Goal: Information Seeking & Learning: Learn about a topic

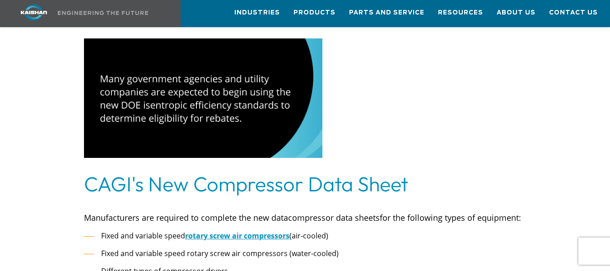
scroll to position [768, 0]
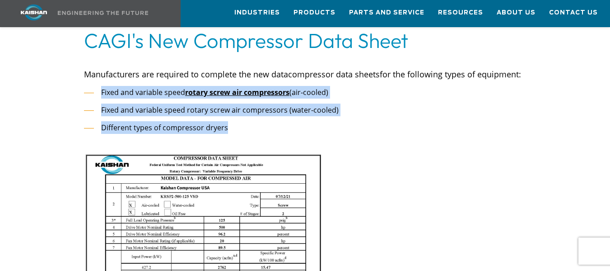
drag, startPoint x: 230, startPoint y: 112, endPoint x: 94, endPoint y: 74, distance: 141.6
click at [94, 86] on ul "Fixed and variable speed rotary screw air compressors (air-cooled) Fixed and va…" at bounding box center [305, 110] width 442 height 48
click at [235, 121] on li "Different types of compressor dryers" at bounding box center [305, 127] width 442 height 13
drag, startPoint x: 228, startPoint y: 115, endPoint x: 103, endPoint y: 77, distance: 131.2
click at [103, 86] on ul "Fixed and variable speed rotary screw air compressors (air-cooled) Fixed and va…" at bounding box center [305, 110] width 442 height 48
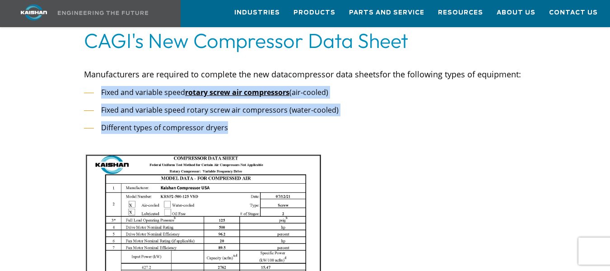
click at [236, 121] on li "Different types of compressor dryers" at bounding box center [305, 127] width 442 height 13
drag, startPoint x: 231, startPoint y: 117, endPoint x: 100, endPoint y: 80, distance: 136.1
click at [100, 86] on ul "Fixed and variable speed rotary screw air compressors (air-cooled) Fixed and va…" at bounding box center [305, 110] width 442 height 48
click at [272, 87] on span "rotary screw air compressors" at bounding box center [237, 92] width 104 height 10
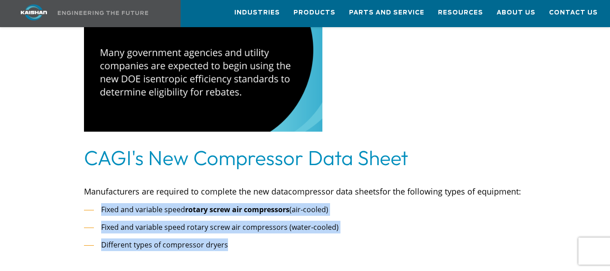
scroll to position [633, 0]
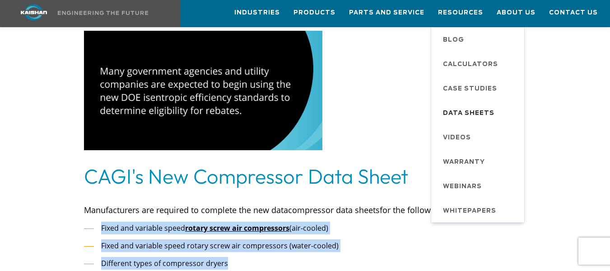
click at [479, 108] on span "Data Sheets" at bounding box center [469, 113] width 52 height 15
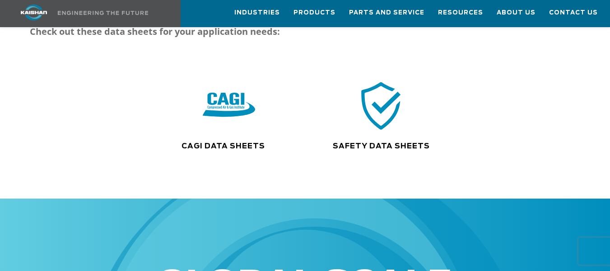
scroll to position [90, 0]
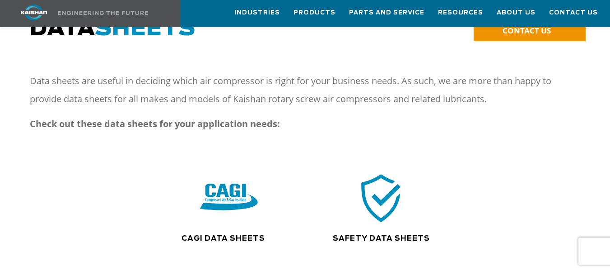
click at [221, 189] on img at bounding box center [229, 198] width 58 height 58
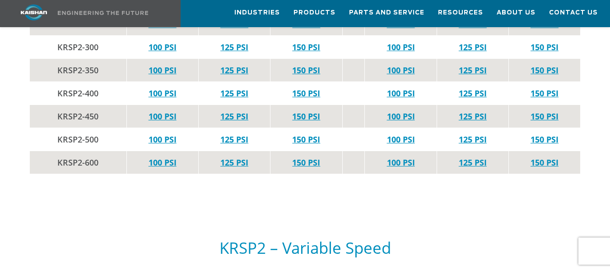
scroll to position [2847, 0]
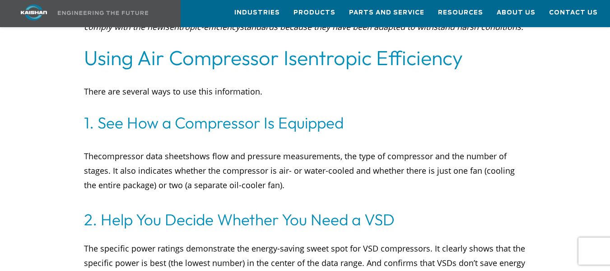
scroll to position [2801, 0]
